Goal: Transaction & Acquisition: Download file/media

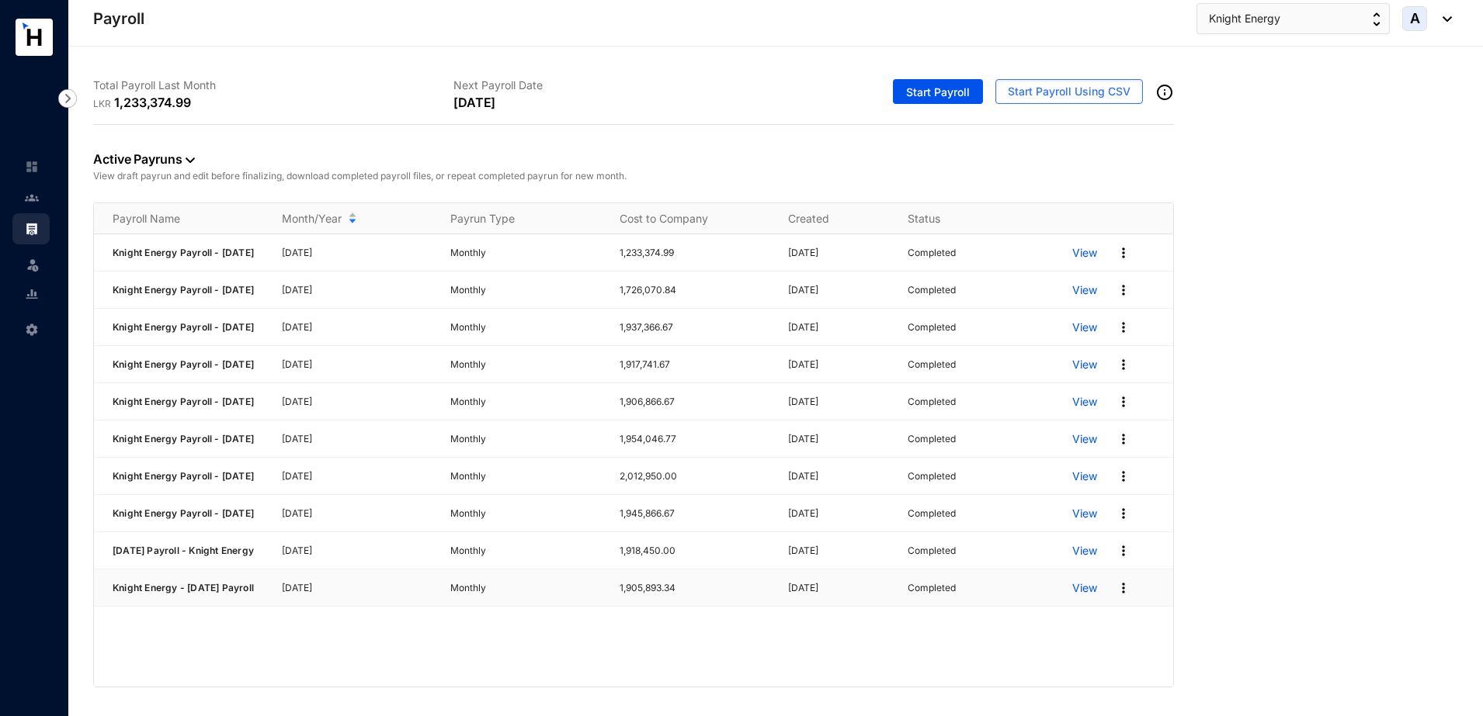
click at [1119, 596] on img at bounding box center [1123, 589] width 16 height 16
click at [1076, 548] on link "Download Zip File" at bounding box center [1063, 546] width 109 height 26
click at [188, 159] on img at bounding box center [190, 160] width 9 height 5
click at [147, 237] on span "Archived" at bounding box center [144, 235] width 77 height 17
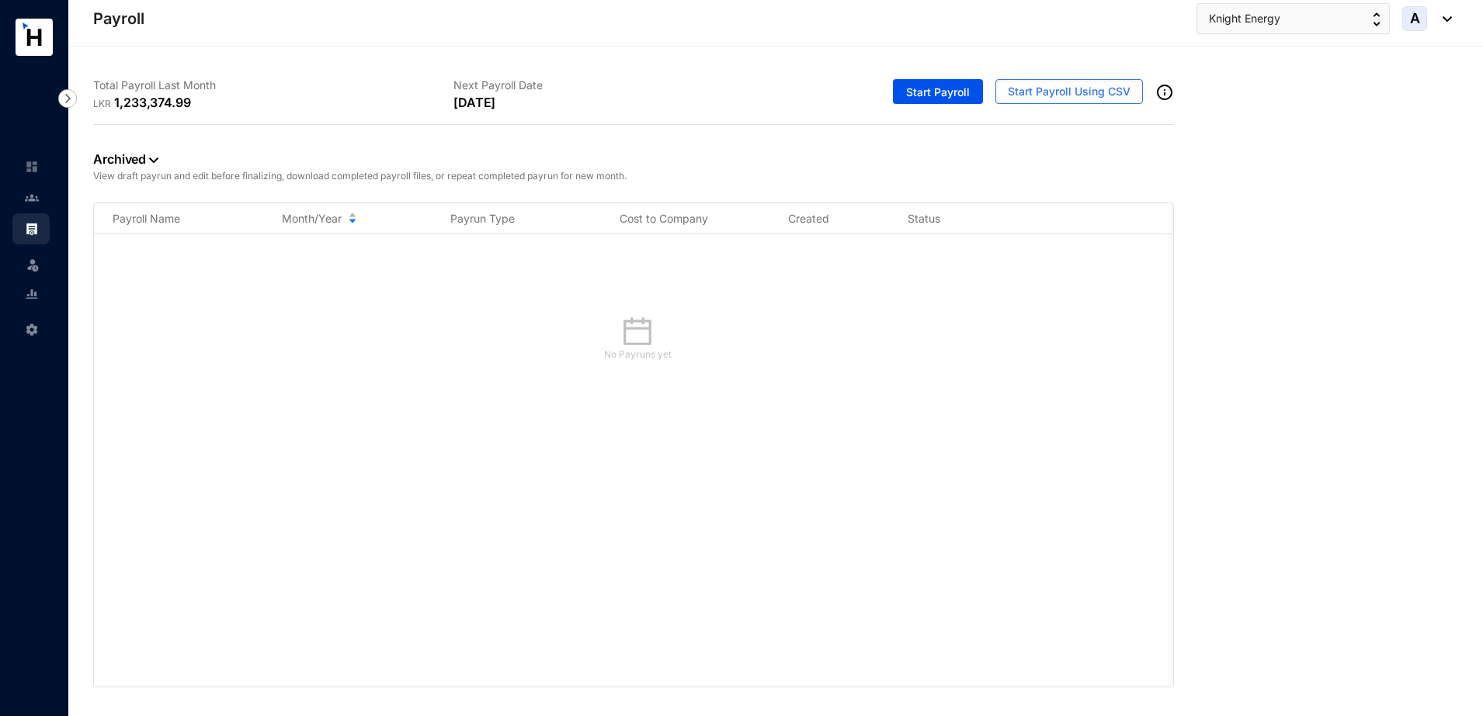
click at [159, 165] on div "Archived View draft payrun and edit before finalizing, download completed payro…" at bounding box center [633, 164] width 1081 height 78
click at [154, 163] on link "Archived" at bounding box center [125, 159] width 65 height 16
click at [156, 217] on span "Draft" at bounding box center [144, 210] width 77 height 17
click at [128, 161] on img at bounding box center [129, 160] width 9 height 5
click at [137, 256] on span "Completed" at bounding box center [144, 260] width 77 height 17
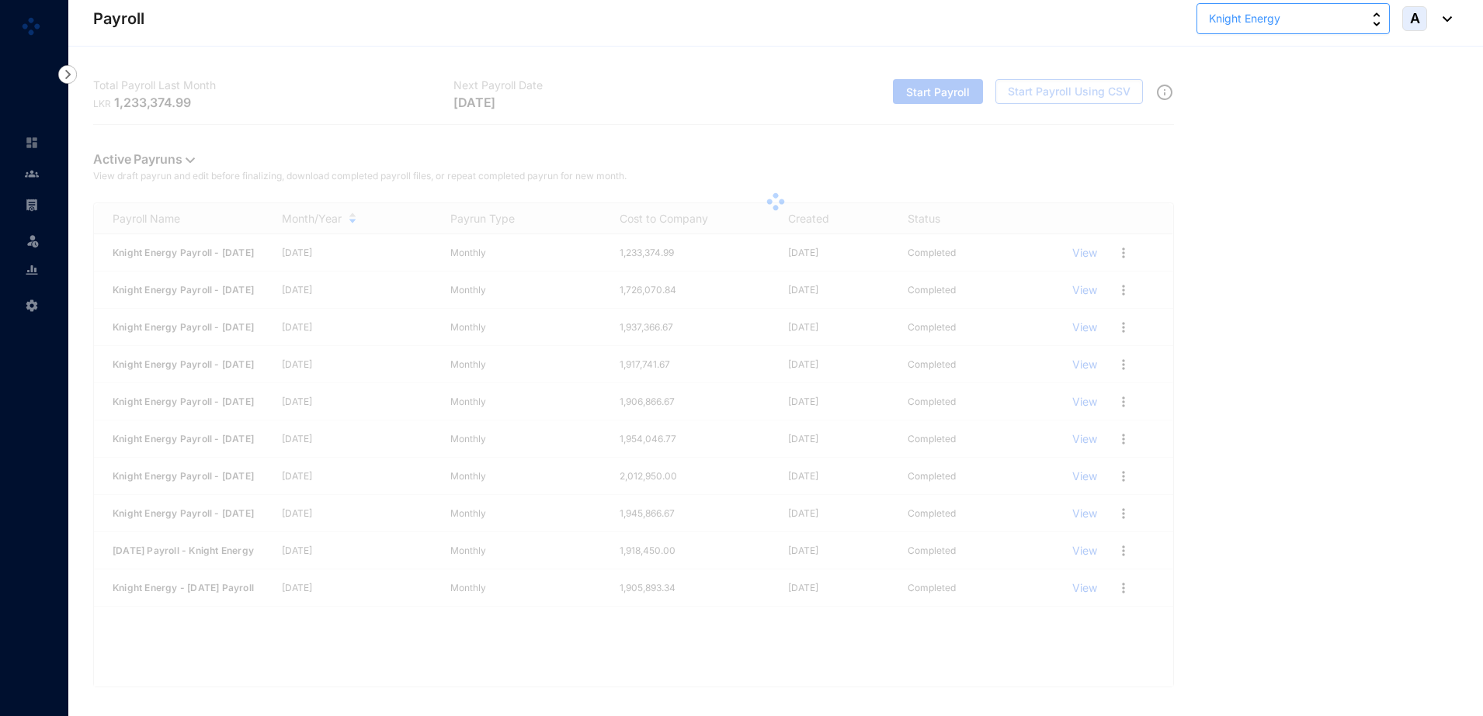
click at [1323, 20] on button "Knight Energy" at bounding box center [1292, 18] width 193 height 31
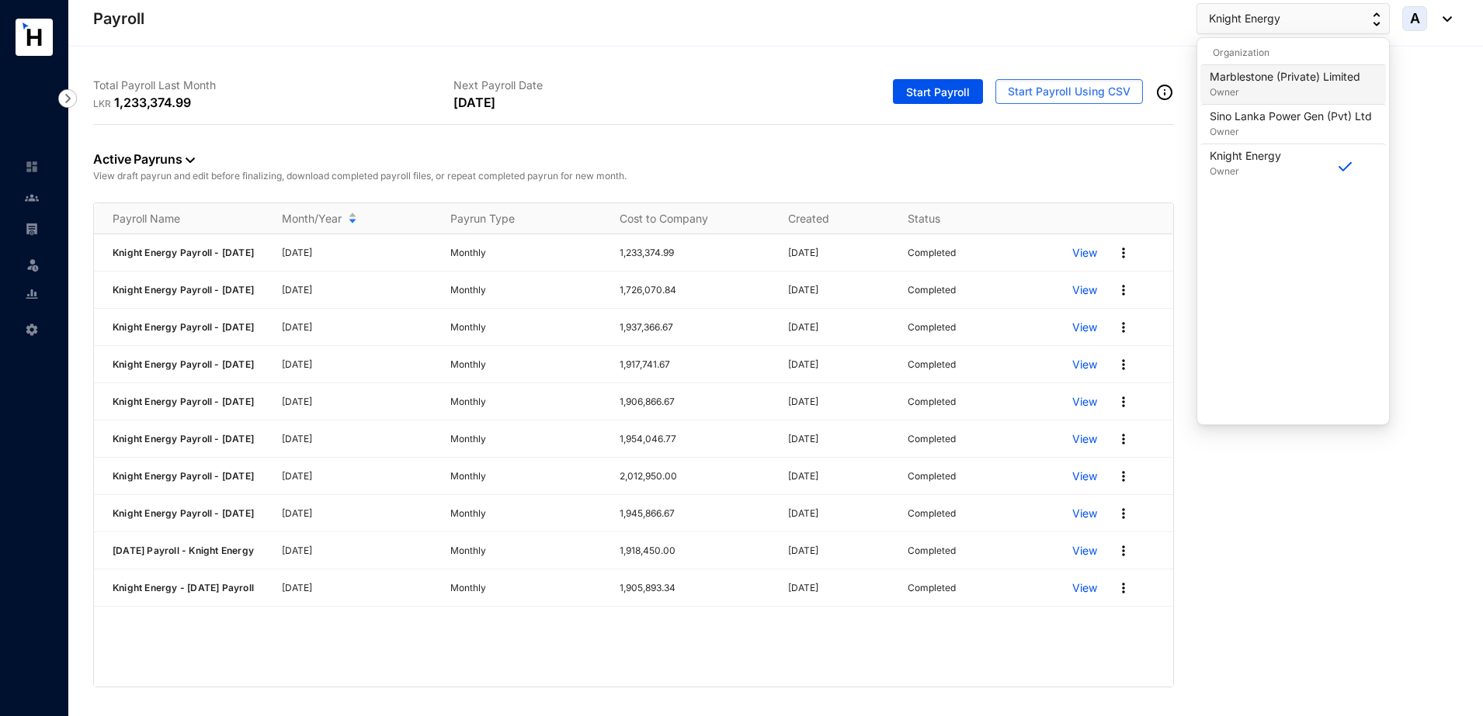
click at [1292, 88] on p "Owner" at bounding box center [1284, 93] width 151 height 16
